Goal: Information Seeking & Learning: Learn about a topic

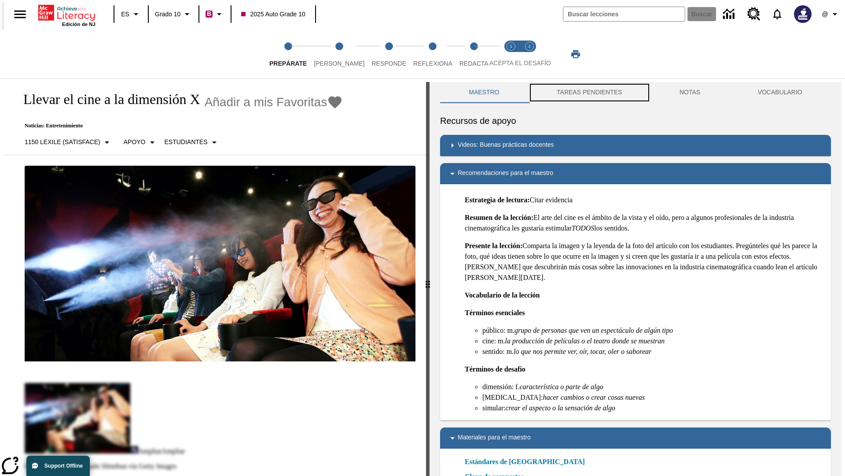
click at [589, 92] on button "TAREAS PENDIENTES" at bounding box center [589, 92] width 123 height 21
